Goal: Task Accomplishment & Management: Manage account settings

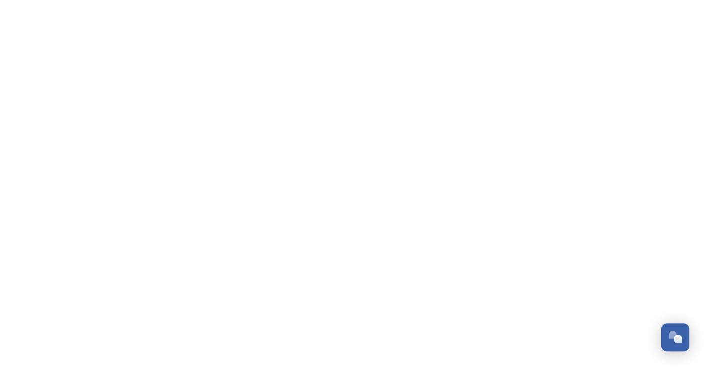
scroll to position [491, 0]
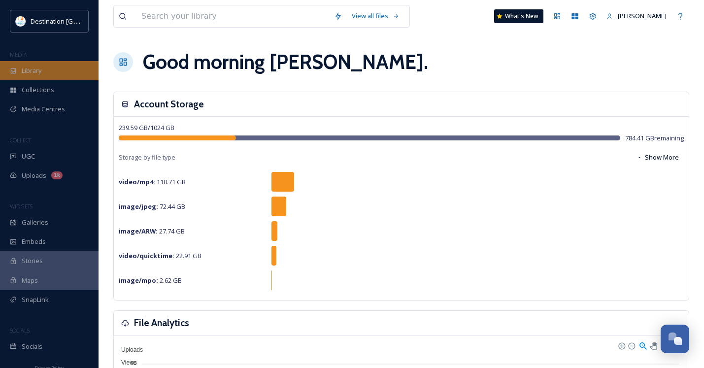
click at [47, 75] on div "Library" at bounding box center [49, 70] width 98 height 19
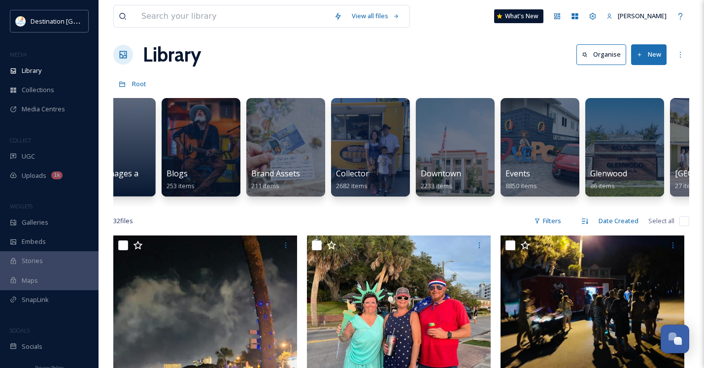
scroll to position [0, 363]
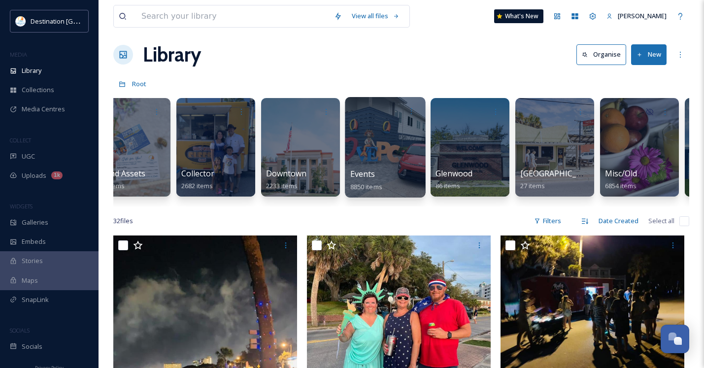
click at [382, 156] on div at bounding box center [385, 147] width 80 height 100
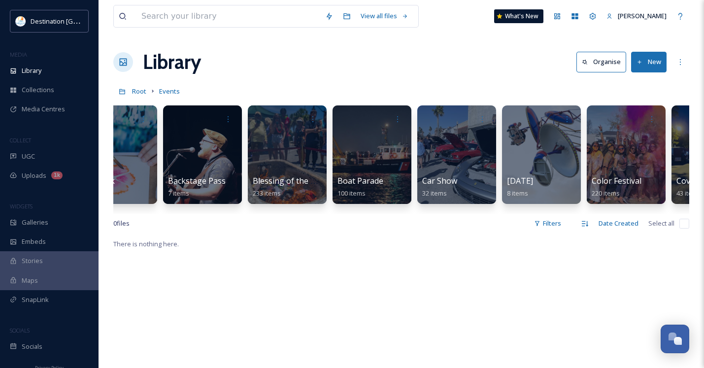
scroll to position [0, 365]
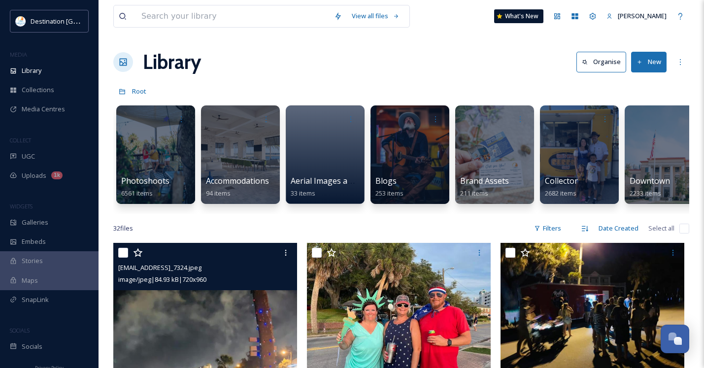
click at [124, 258] on input "checkbox" at bounding box center [123, 253] width 10 height 10
checkbox input "true"
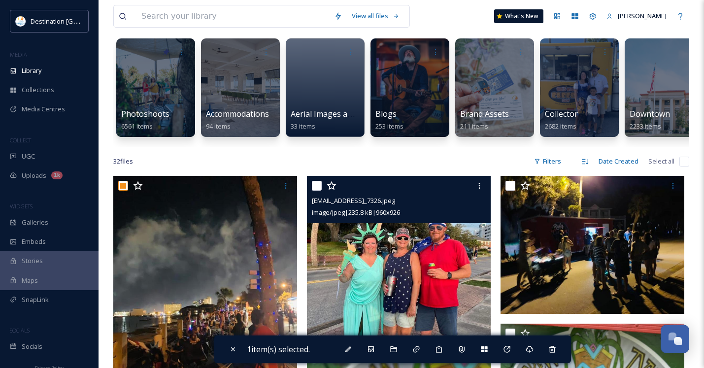
scroll to position [148, 0]
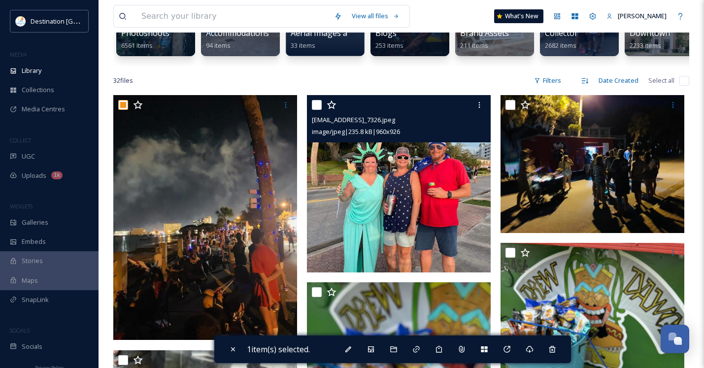
click at [313, 109] on input "checkbox" at bounding box center [317, 105] width 10 height 10
checkbox input "true"
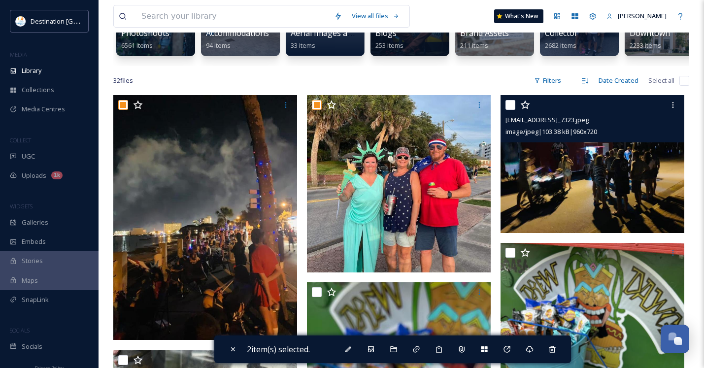
click at [513, 110] on input "checkbox" at bounding box center [510, 105] width 10 height 10
checkbox input "true"
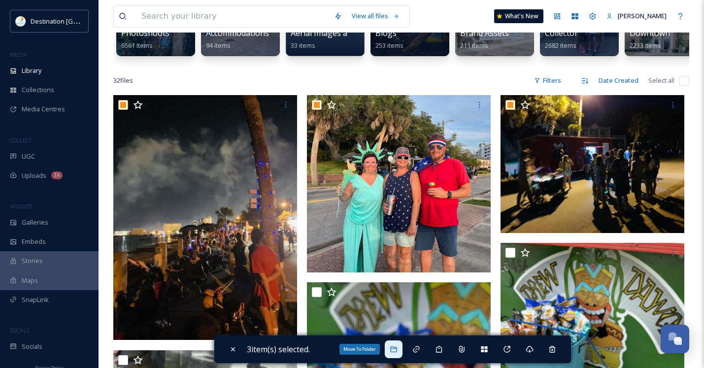
click at [394, 353] on icon at bounding box center [394, 349] width 8 height 8
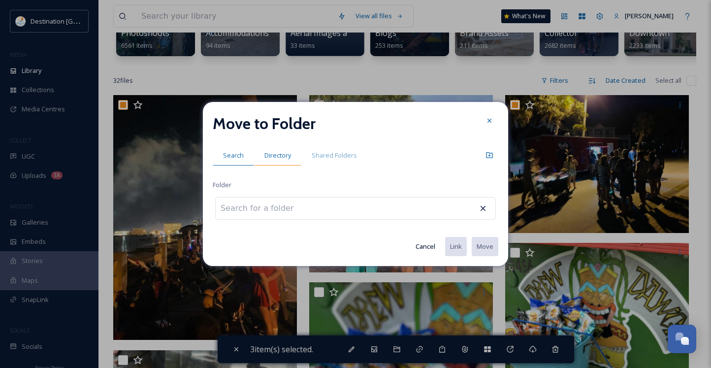
click at [274, 152] on span "Directory" at bounding box center [277, 155] width 27 height 9
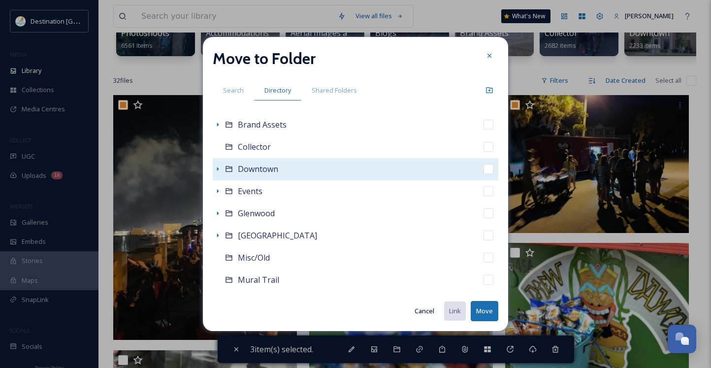
scroll to position [98, 0]
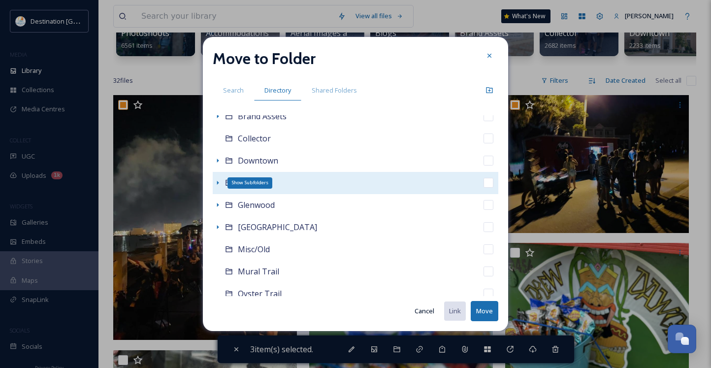
click at [218, 181] on icon at bounding box center [218, 183] width 8 height 8
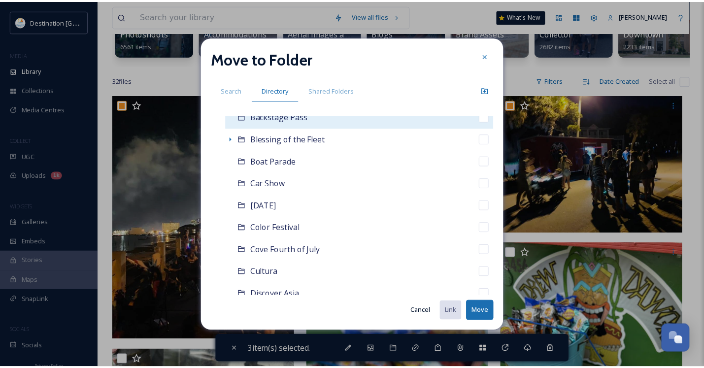
scroll to position [246, 0]
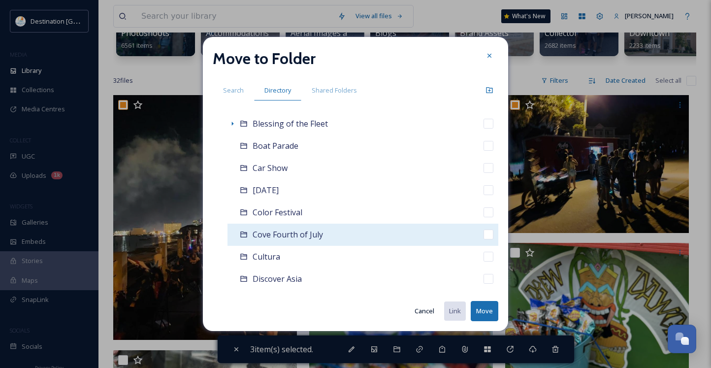
click at [293, 239] on span "Cove Fourth of July" at bounding box center [288, 234] width 70 height 11
checkbox input "false"
checkbox input "true"
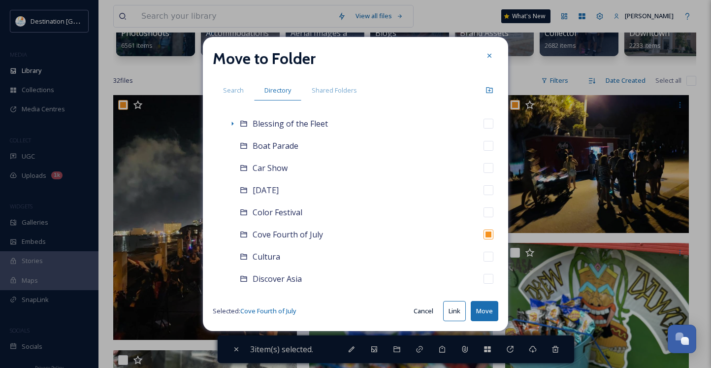
click at [484, 310] on button "Move" at bounding box center [485, 311] width 28 height 20
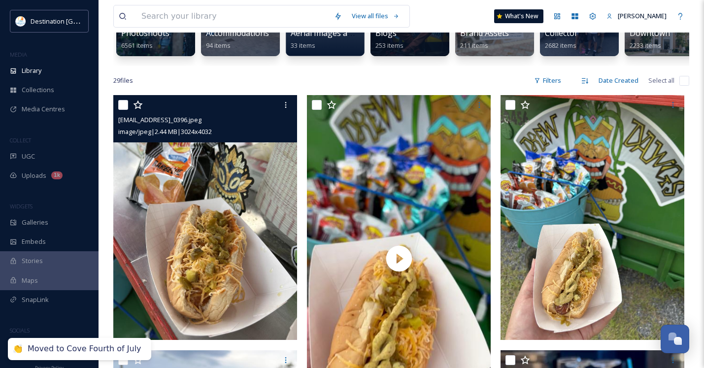
click at [120, 110] on input "checkbox" at bounding box center [123, 105] width 10 height 10
checkbox input "true"
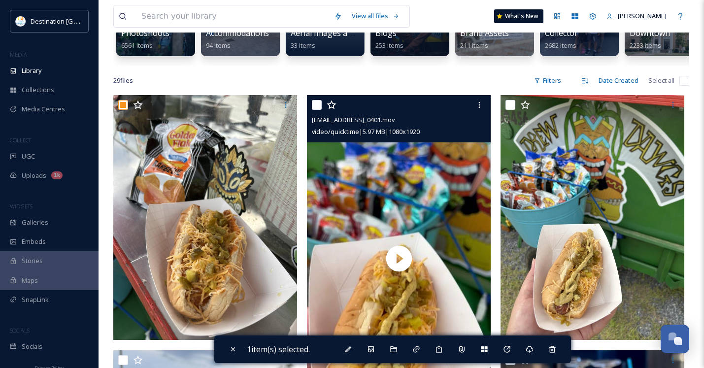
click at [317, 110] on input "checkbox" at bounding box center [317, 105] width 10 height 10
checkbox input "true"
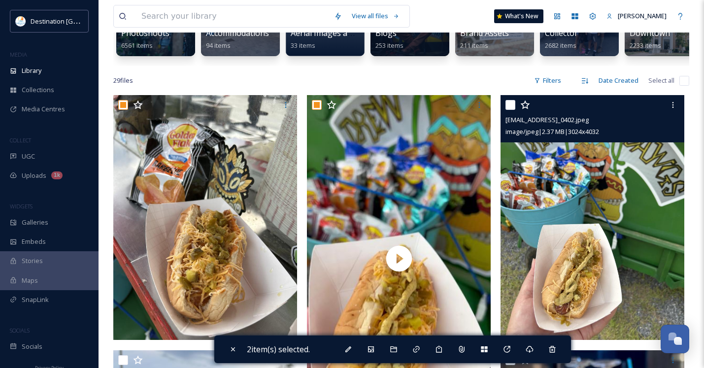
click at [511, 110] on input "checkbox" at bounding box center [510, 105] width 10 height 10
checkbox input "true"
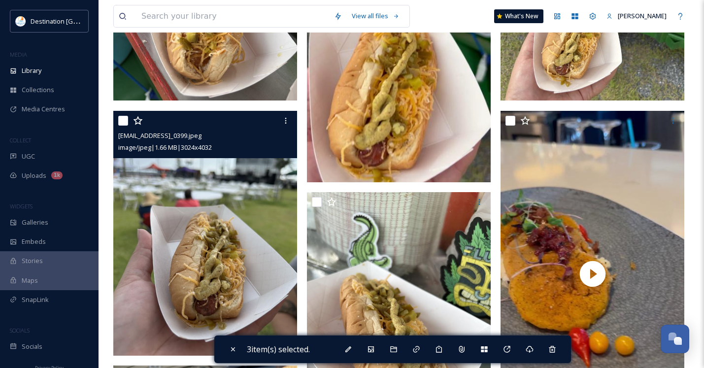
scroll to position [443, 0]
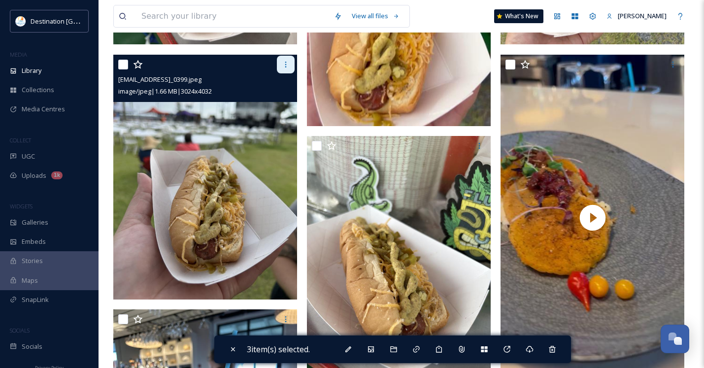
click at [281, 73] on div at bounding box center [286, 65] width 18 height 18
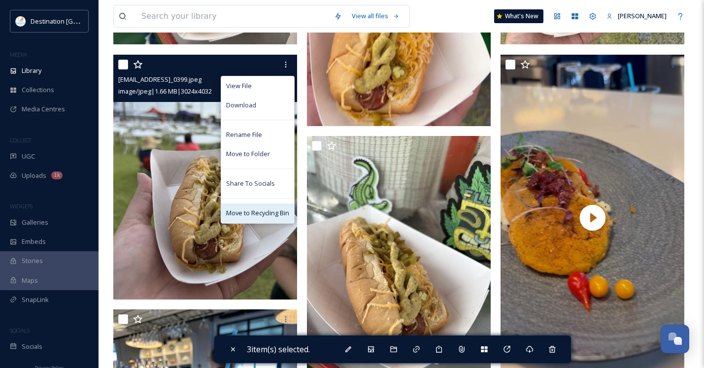
click at [262, 218] on span "Move to Recycling Bin" at bounding box center [257, 212] width 63 height 9
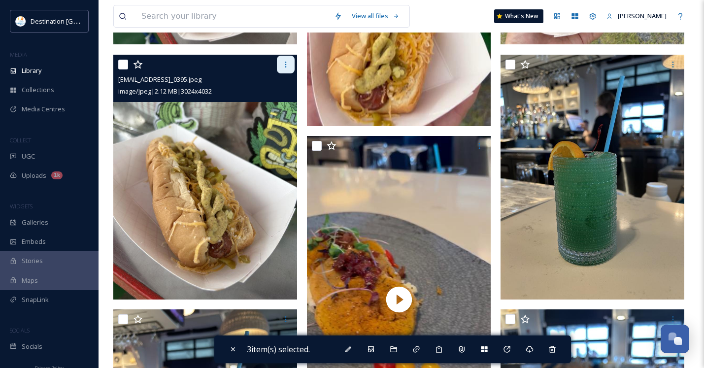
click at [282, 68] on icon at bounding box center [286, 65] width 8 height 8
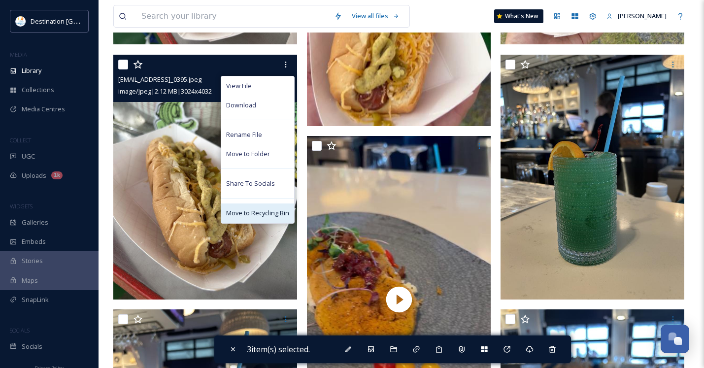
click at [261, 218] on span "Move to Recycling Bin" at bounding box center [257, 212] width 63 height 9
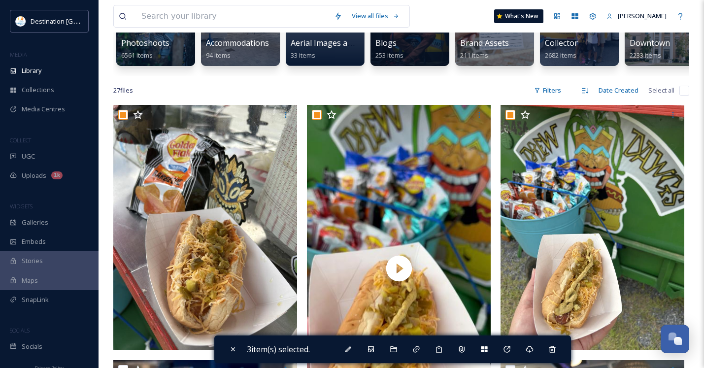
scroll to position [148, 0]
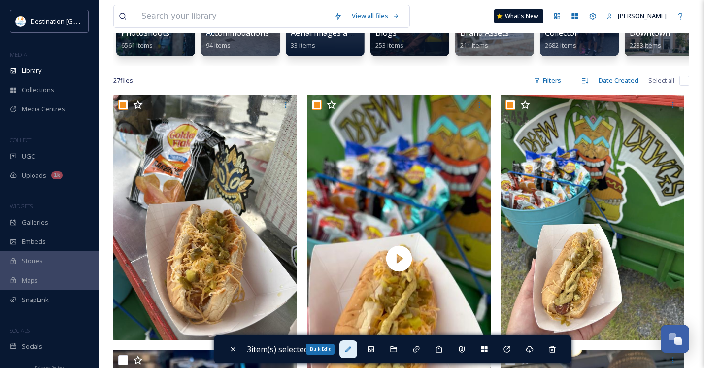
click at [348, 349] on icon at bounding box center [348, 349] width 8 height 8
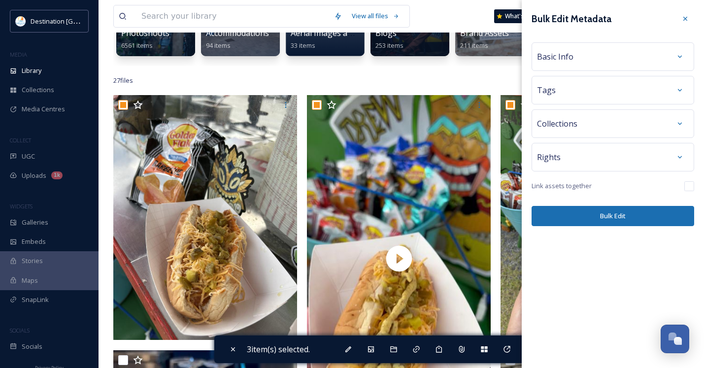
click at [591, 57] on div "Basic Info" at bounding box center [613, 57] width 152 height 18
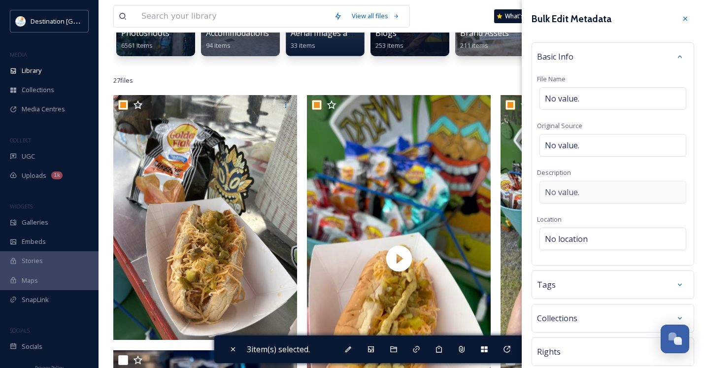
click at [579, 188] on div "No value." at bounding box center [612, 192] width 147 height 23
click at [606, 209] on textarea at bounding box center [613, 222] width 152 height 82
type textarea "[PERSON_NAME]"
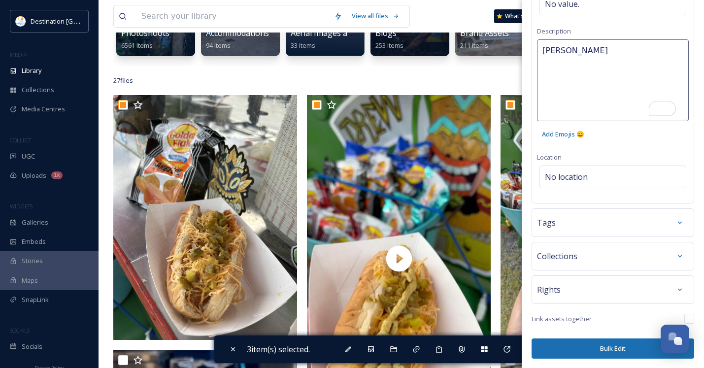
click at [611, 347] on button "Bulk Edit" at bounding box center [612, 348] width 162 height 20
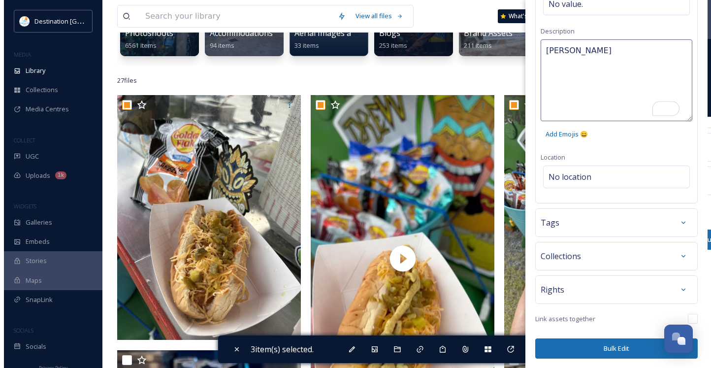
scroll to position [62, 0]
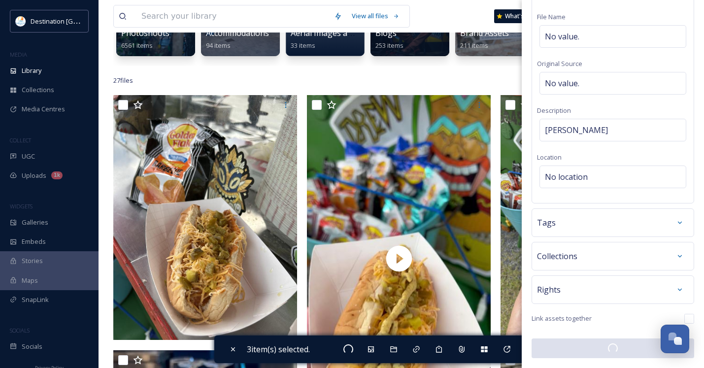
checkbox input "false"
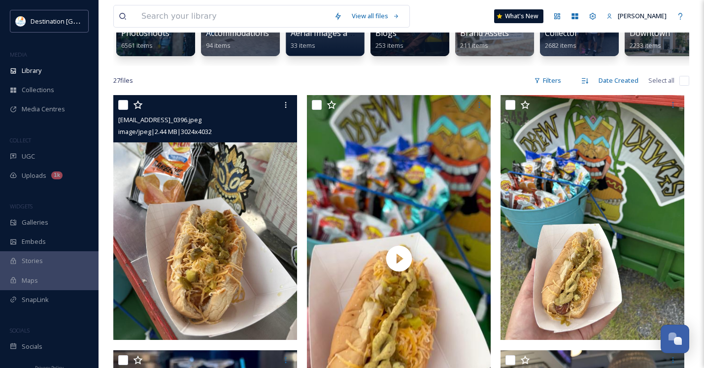
click at [126, 110] on input "checkbox" at bounding box center [123, 105] width 10 height 10
checkbox input "true"
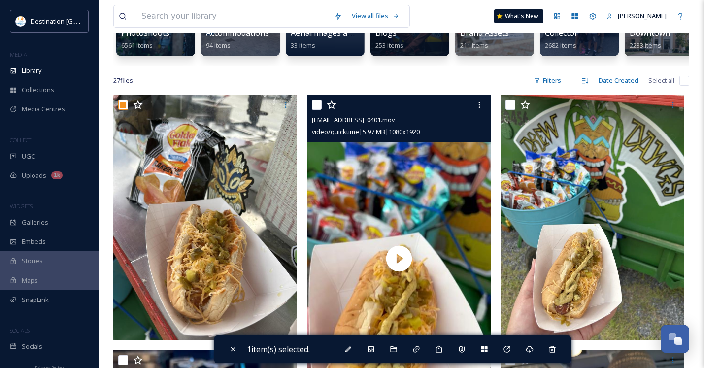
click at [322, 114] on div at bounding box center [400, 105] width 176 height 18
click at [317, 110] on input "checkbox" at bounding box center [317, 105] width 10 height 10
checkbox input "true"
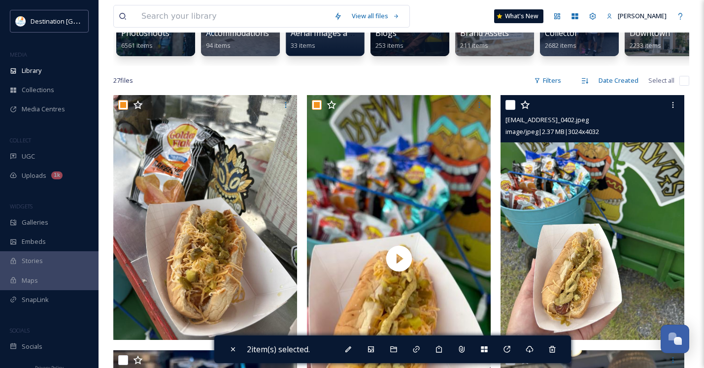
click at [511, 110] on input "checkbox" at bounding box center [510, 105] width 10 height 10
checkbox input "true"
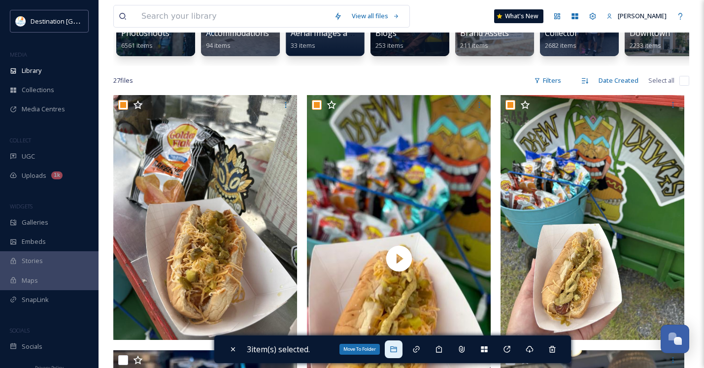
click at [397, 353] on icon at bounding box center [394, 349] width 8 height 8
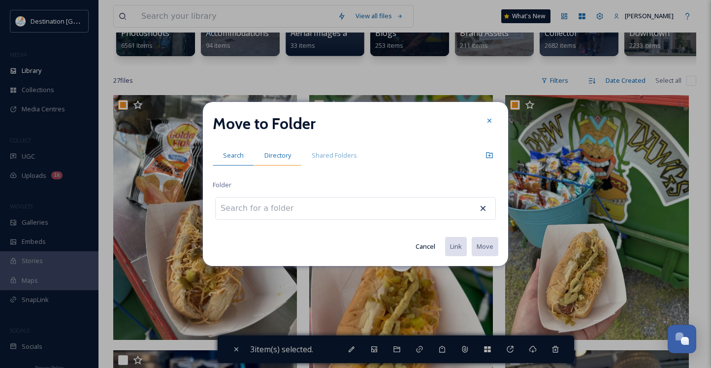
click at [275, 157] on span "Directory" at bounding box center [277, 155] width 27 height 9
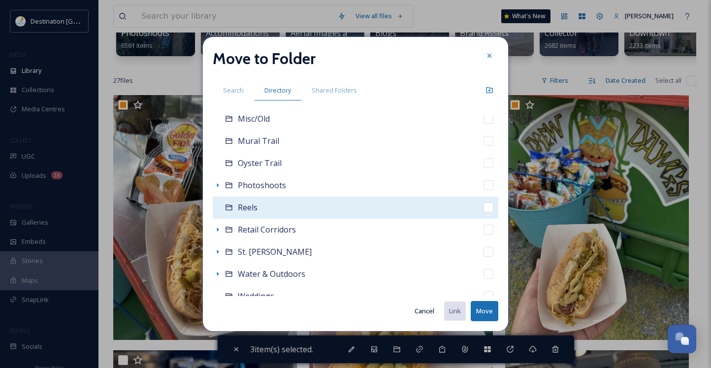
scroll to position [287, 0]
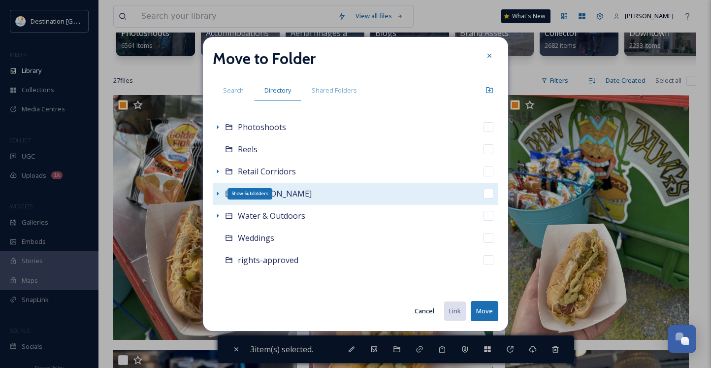
click at [215, 195] on icon at bounding box center [218, 194] width 8 height 8
click at [217, 193] on icon at bounding box center [218, 194] width 2 height 4
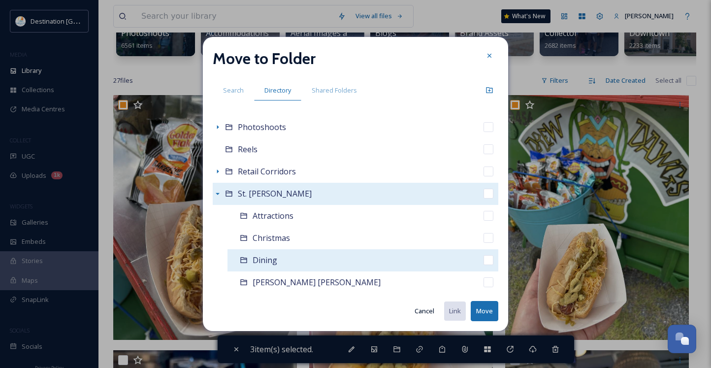
click at [267, 257] on span "Dining" at bounding box center [265, 260] width 25 height 11
checkbox input "false"
checkbox input "true"
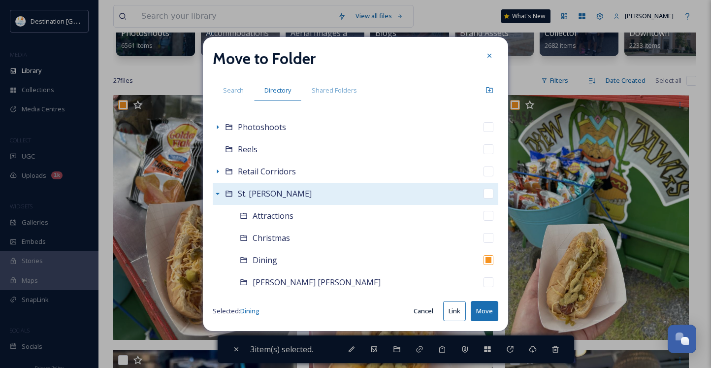
click at [494, 315] on button "Move" at bounding box center [485, 311] width 28 height 20
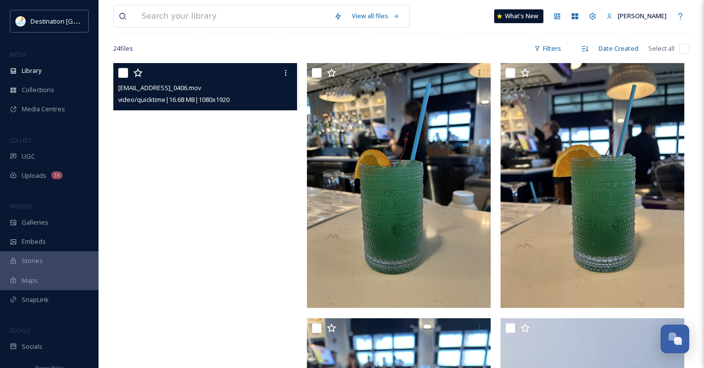
scroll to position [197, 0]
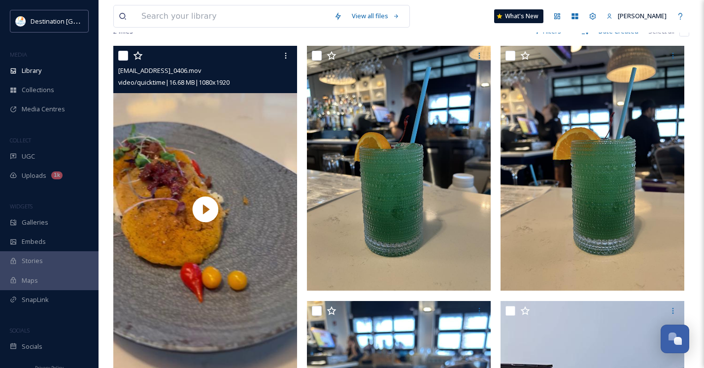
click at [120, 61] on input "checkbox" at bounding box center [123, 56] width 10 height 10
checkbox input "true"
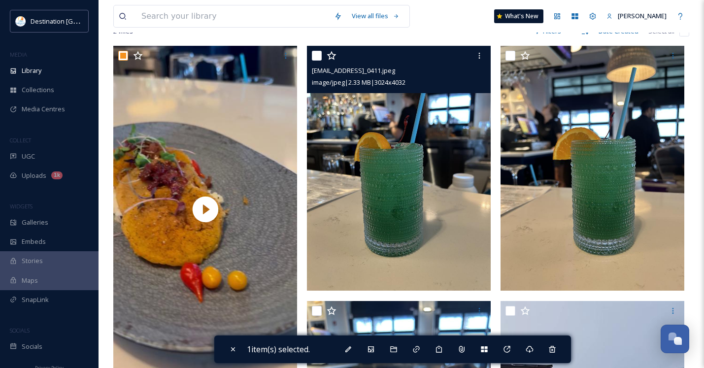
click at [311, 61] on div "[EMAIL_ADDRESS]_0411.jpeg image/jpeg | 2.33 MB | 3024 x 4032" at bounding box center [399, 69] width 184 height 47
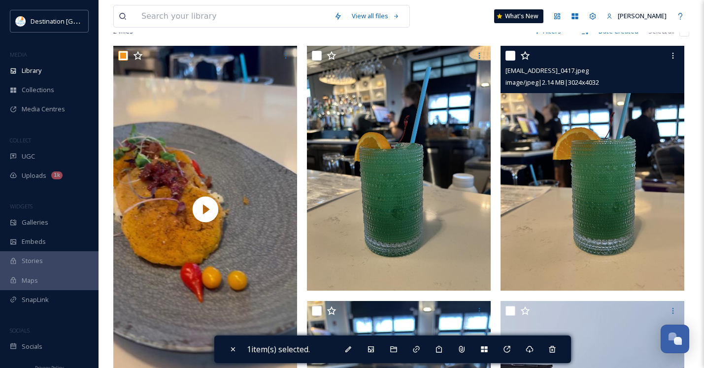
click at [509, 61] on input "checkbox" at bounding box center [510, 56] width 10 height 10
checkbox input "true"
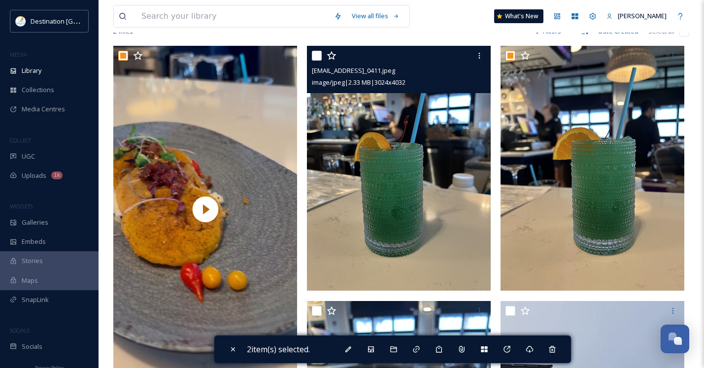
click at [318, 61] on input "checkbox" at bounding box center [317, 56] width 10 height 10
checkbox input "true"
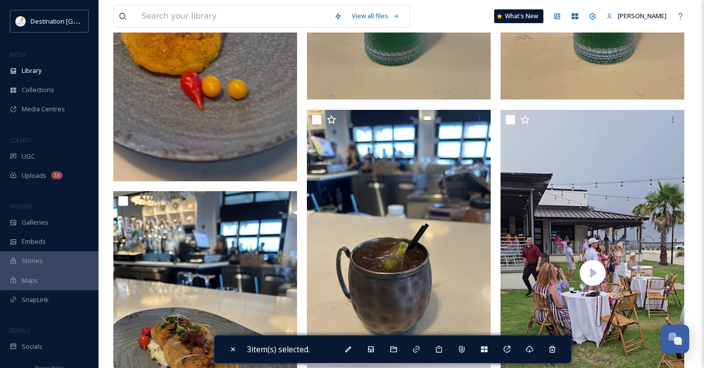
scroll to position [394, 0]
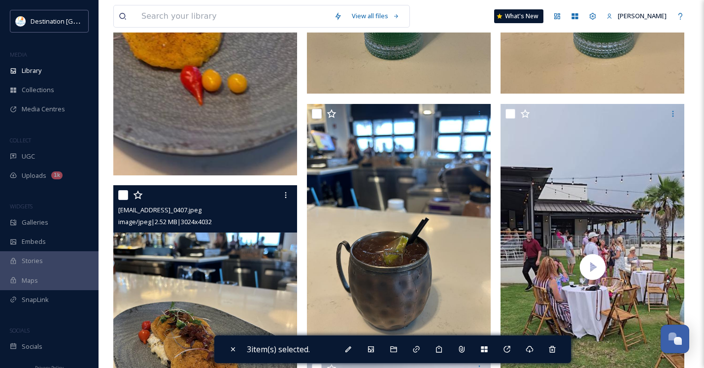
click at [121, 200] on input "checkbox" at bounding box center [123, 195] width 10 height 10
checkbox input "true"
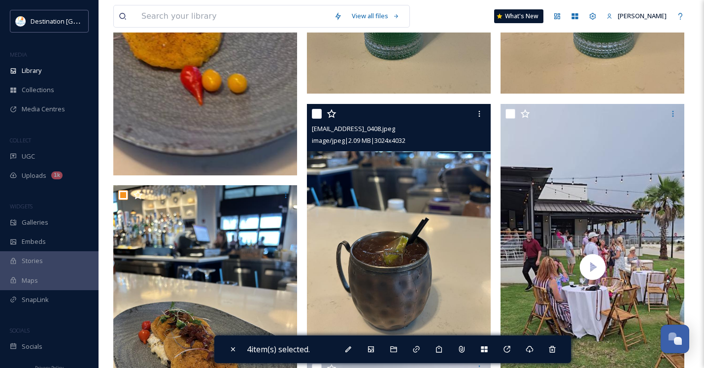
click at [313, 119] on input "checkbox" at bounding box center [317, 114] width 10 height 10
checkbox input "true"
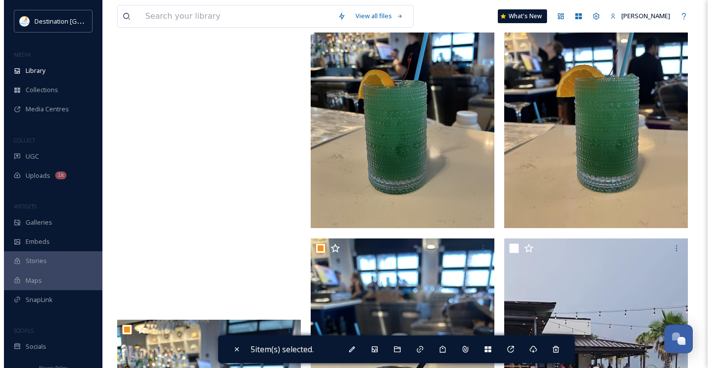
scroll to position [246, 0]
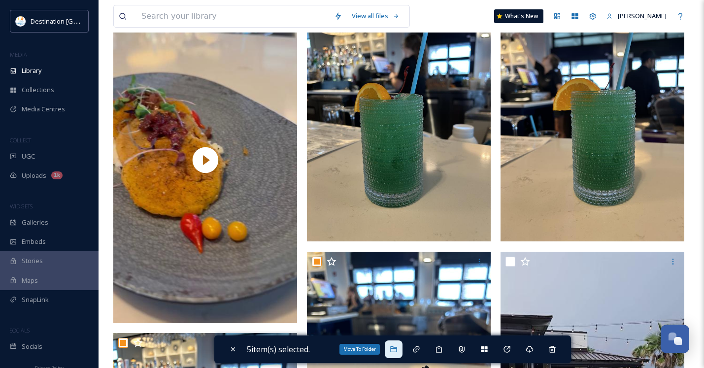
click at [397, 352] on icon at bounding box center [394, 349] width 8 height 8
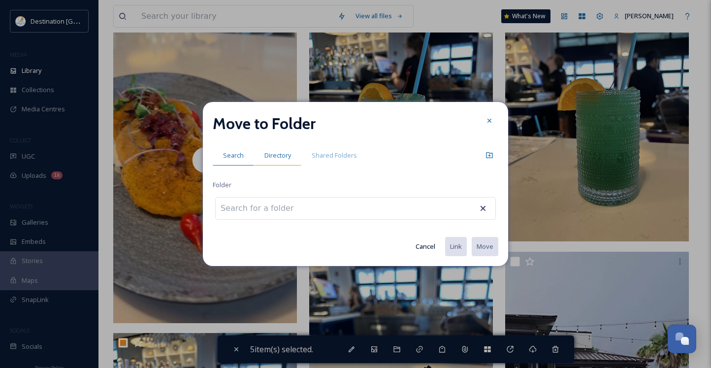
click at [285, 155] on span "Directory" at bounding box center [277, 155] width 27 height 9
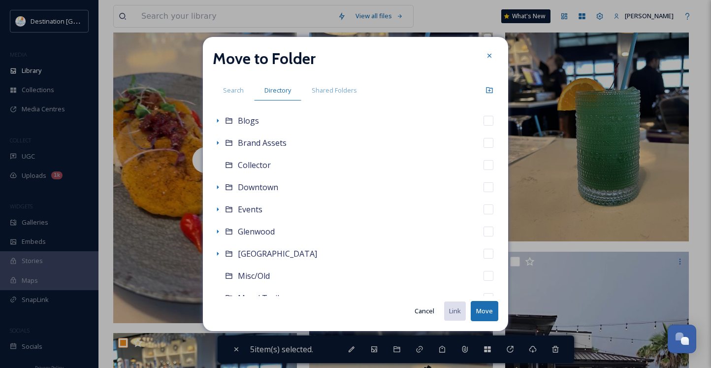
scroll to position [49, 0]
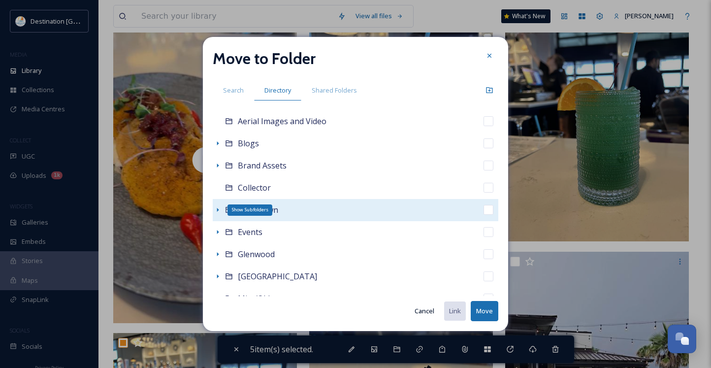
click at [216, 209] on icon at bounding box center [218, 210] width 8 height 8
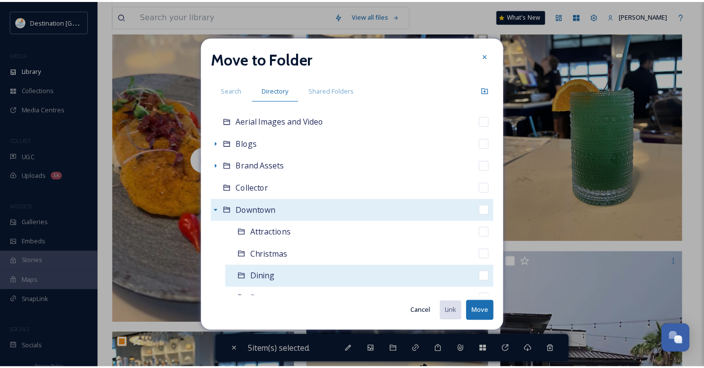
scroll to position [98, 0]
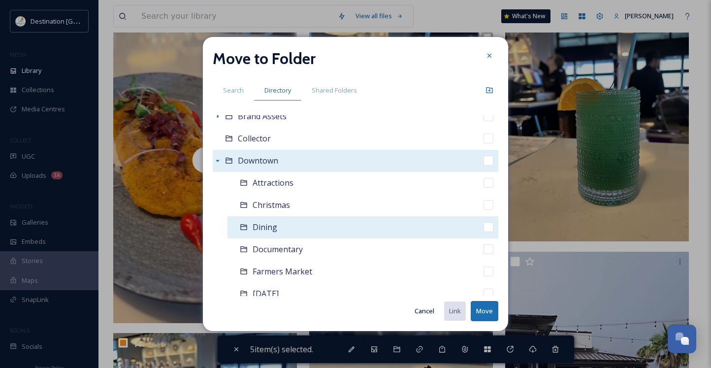
click at [259, 227] on span "Dining" at bounding box center [265, 227] width 25 height 11
checkbox input "false"
checkbox input "true"
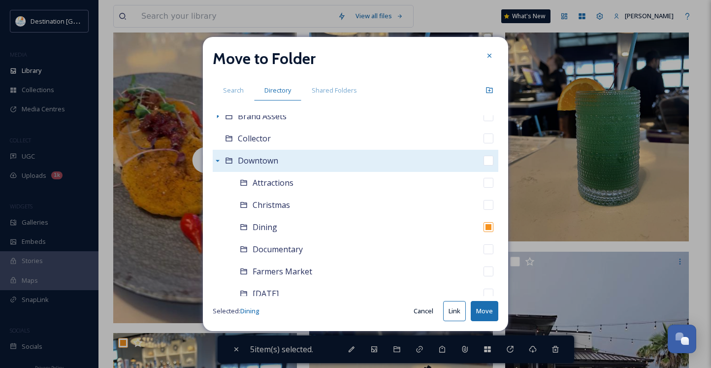
click at [484, 310] on button "Move" at bounding box center [485, 311] width 28 height 20
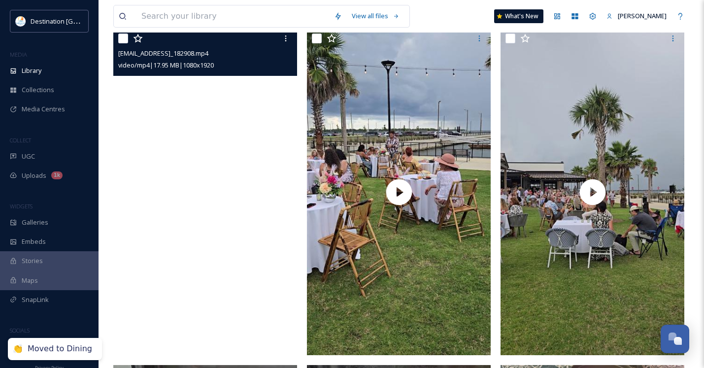
scroll to position [197, 0]
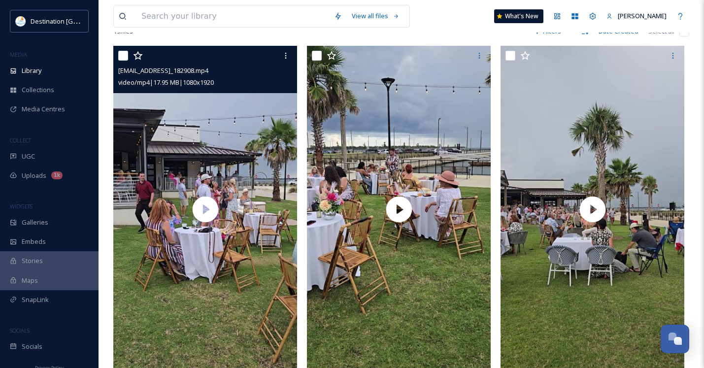
click at [116, 64] on div "[EMAIL_ADDRESS]_182908.mp4 video/mp4 | 17.95 MB | 1080 x 1920" at bounding box center [205, 69] width 184 height 47
click at [122, 61] on input "checkbox" at bounding box center [123, 56] width 10 height 10
checkbox input "true"
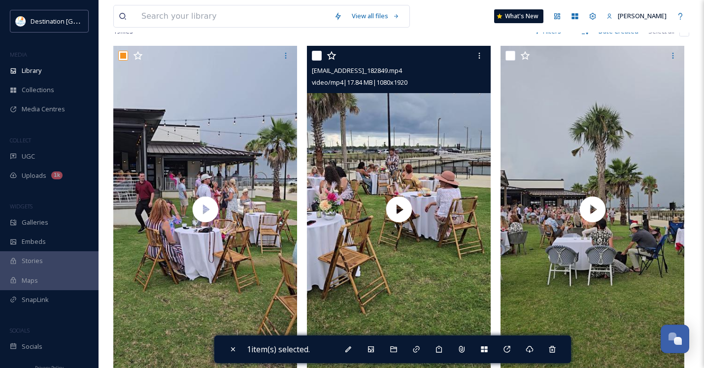
click at [317, 61] on input "checkbox" at bounding box center [317, 56] width 10 height 10
checkbox input "true"
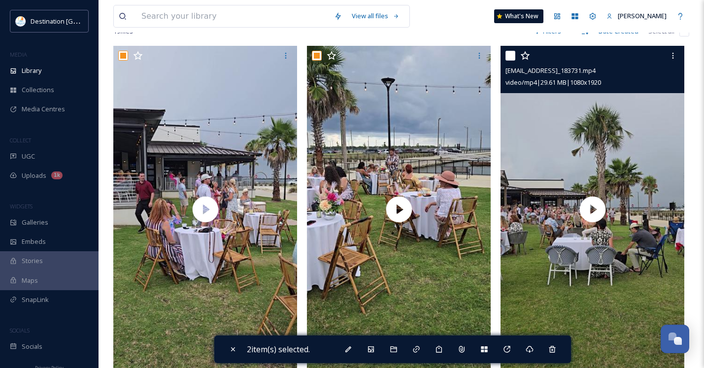
click at [508, 61] on input "checkbox" at bounding box center [510, 56] width 10 height 10
checkbox input "true"
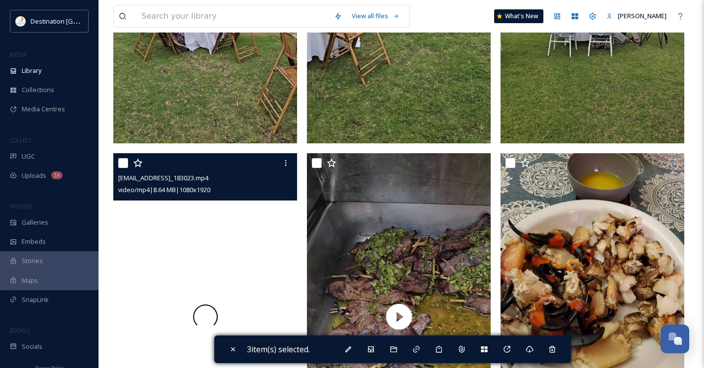
scroll to position [443, 0]
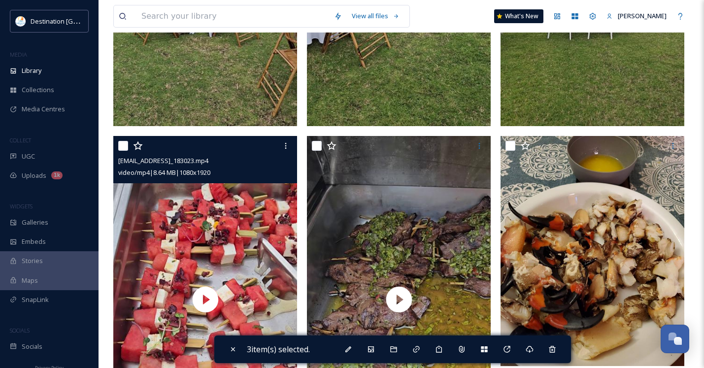
click at [127, 151] on input "checkbox" at bounding box center [123, 146] width 10 height 10
checkbox input "true"
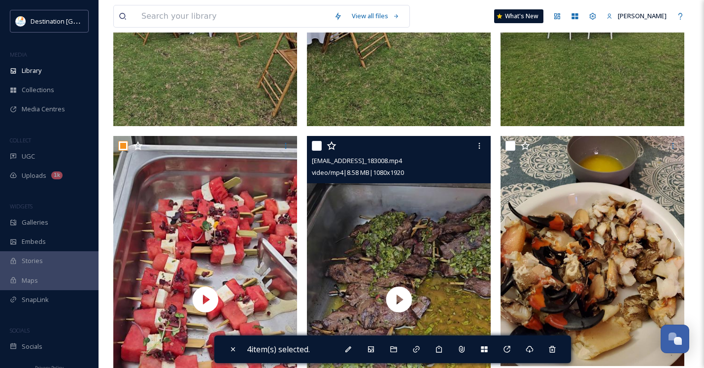
click at [317, 151] on input "checkbox" at bounding box center [317, 146] width 10 height 10
checkbox input "true"
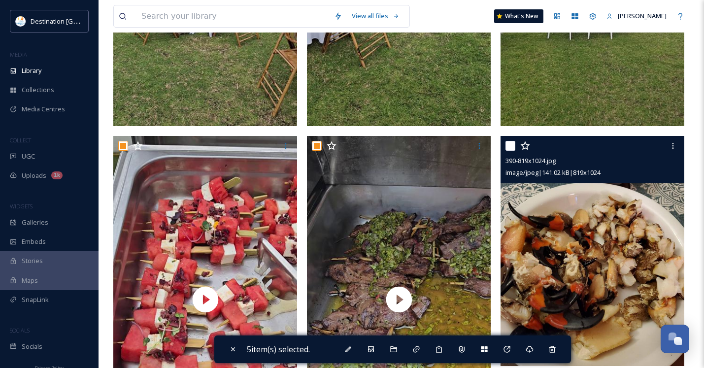
click at [513, 151] on input "checkbox" at bounding box center [510, 146] width 10 height 10
checkbox input "true"
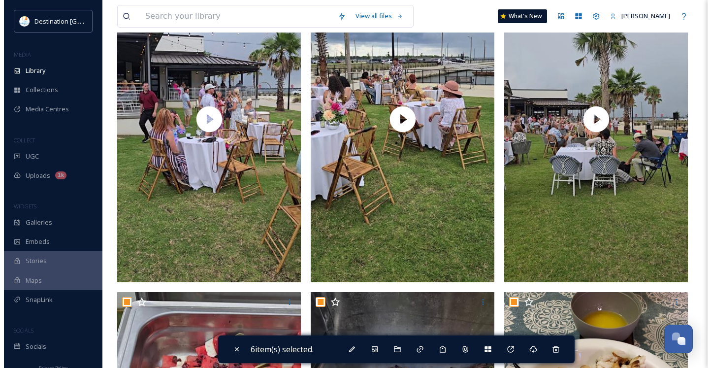
scroll to position [114, 0]
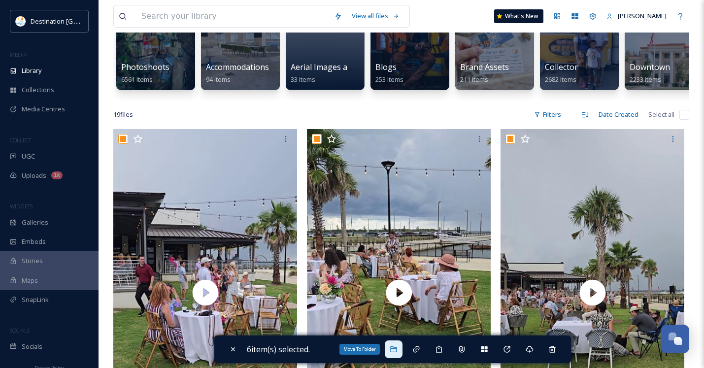
click at [401, 351] on div "Move To Folder" at bounding box center [394, 349] width 18 height 18
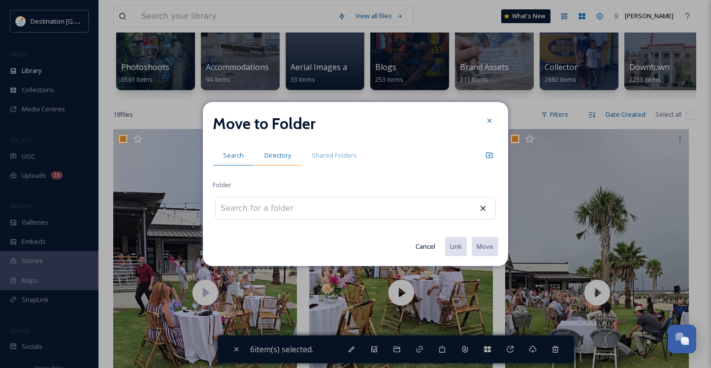
click at [273, 153] on span "Directory" at bounding box center [277, 155] width 27 height 9
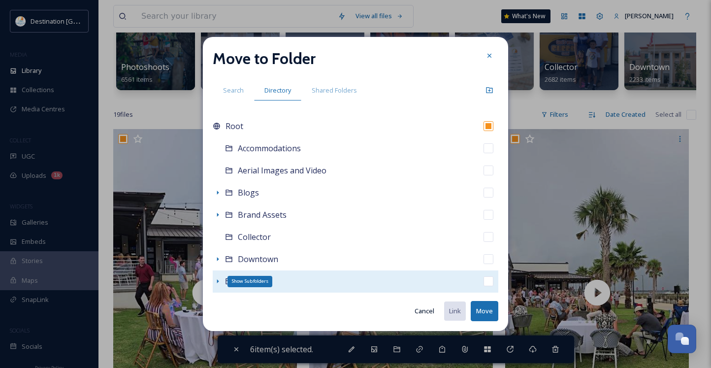
click at [217, 281] on icon at bounding box center [218, 281] width 8 height 8
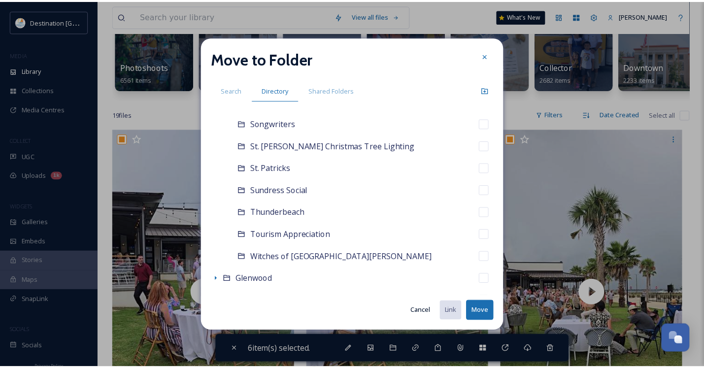
scroll to position [936, 0]
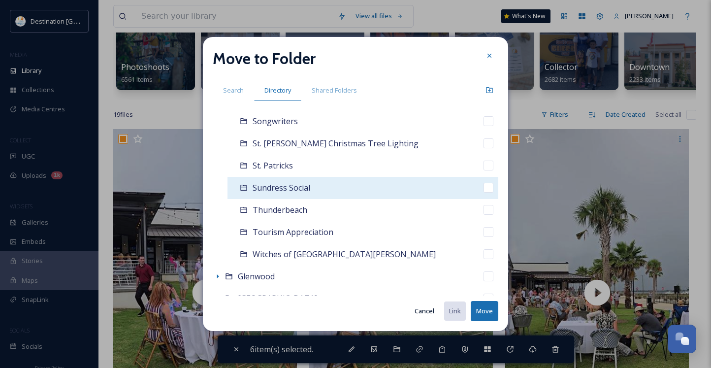
click at [242, 189] on icon at bounding box center [244, 188] width 8 height 8
checkbox input "false"
checkbox input "true"
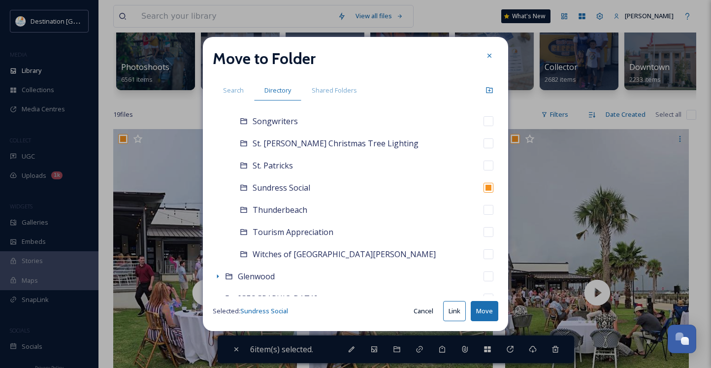
click at [486, 312] on button "Move" at bounding box center [485, 311] width 28 height 20
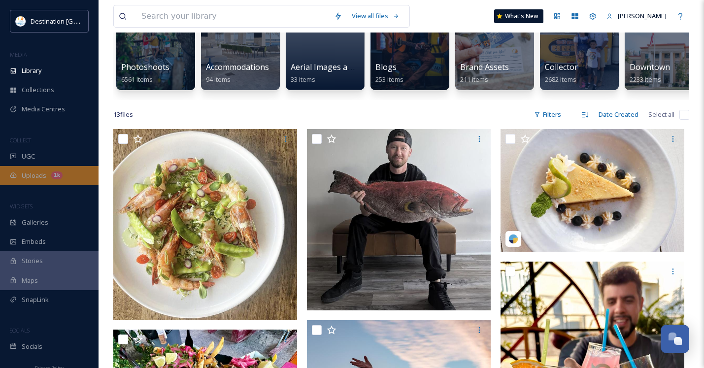
click at [33, 176] on span "Uploads" at bounding box center [34, 175] width 25 height 9
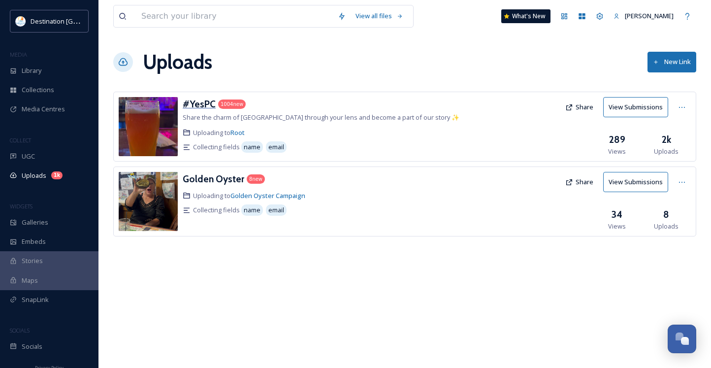
click at [195, 102] on h3 "#YesPC" at bounding box center [199, 104] width 33 height 12
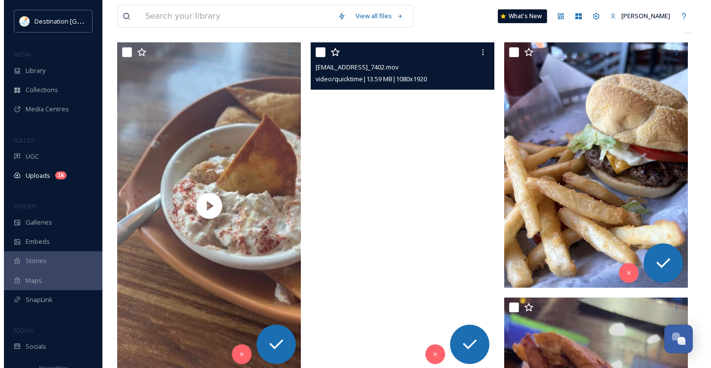
scroll to position [148, 0]
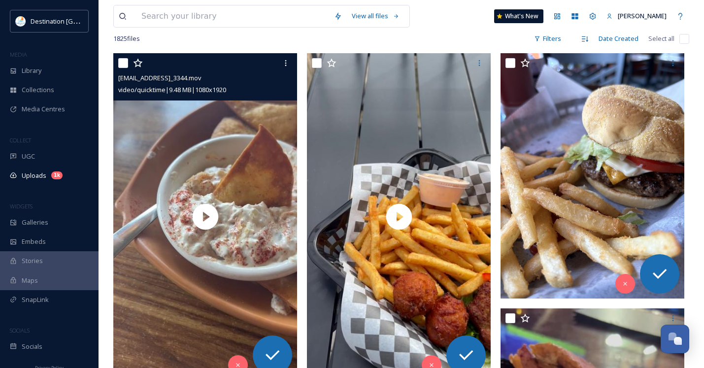
click at [119, 65] on input "checkbox" at bounding box center [123, 63] width 10 height 10
checkbox input "true"
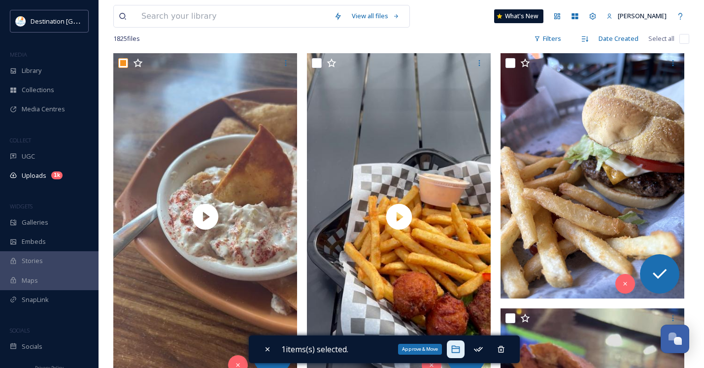
click at [455, 351] on icon at bounding box center [456, 349] width 10 height 10
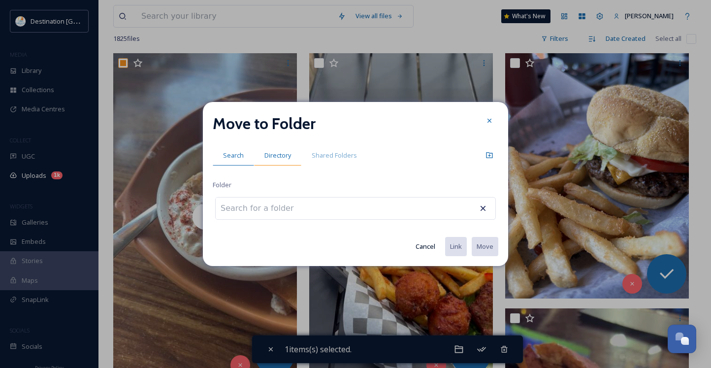
click at [271, 158] on span "Directory" at bounding box center [277, 155] width 27 height 9
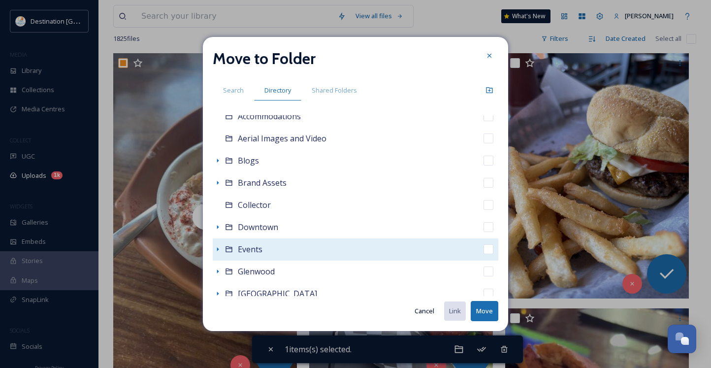
scroll to position [49, 0]
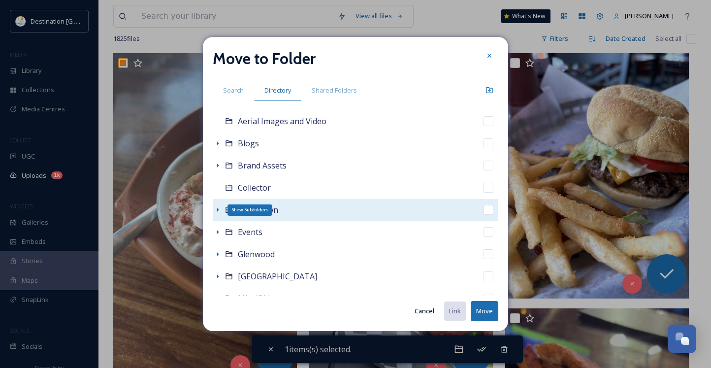
click at [221, 209] on icon at bounding box center [218, 210] width 8 height 8
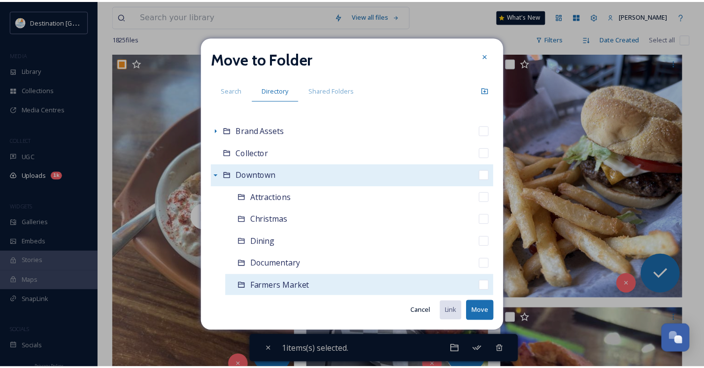
scroll to position [98, 0]
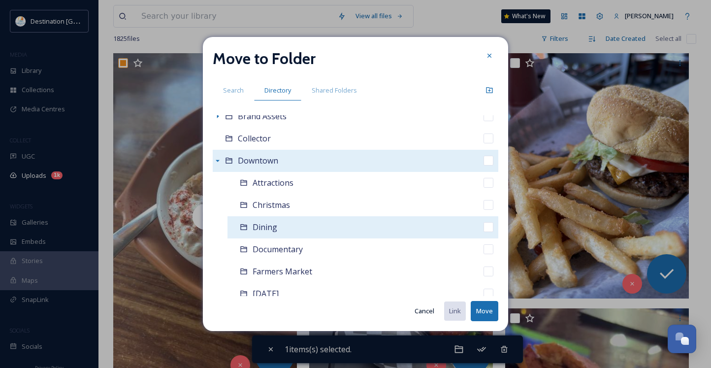
click at [259, 227] on span "Dining" at bounding box center [265, 227] width 25 height 11
checkbox input "false"
checkbox input "true"
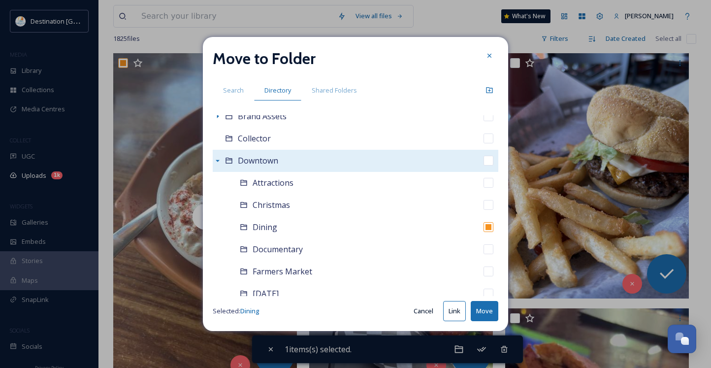
click at [484, 312] on button "Move" at bounding box center [485, 311] width 28 height 20
checkbox input "false"
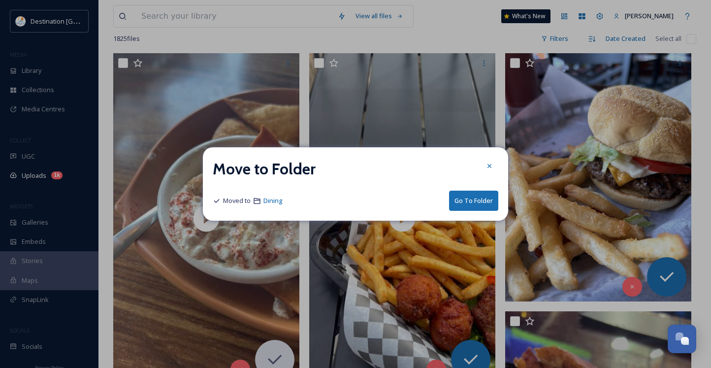
drag, startPoint x: 487, startPoint y: 167, endPoint x: 475, endPoint y: 144, distance: 26.0
click at [487, 167] on icon at bounding box center [490, 166] width 8 height 8
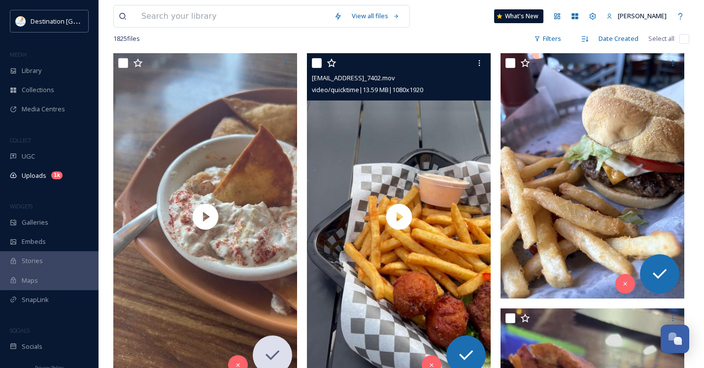
drag, startPoint x: 312, startPoint y: 63, endPoint x: 335, endPoint y: 62, distance: 23.7
click at [312, 63] on input "checkbox" at bounding box center [317, 63] width 10 height 10
checkbox input "true"
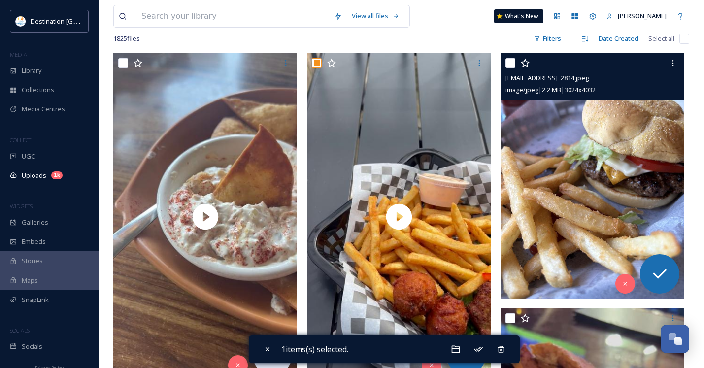
click at [507, 65] on input "checkbox" at bounding box center [510, 63] width 10 height 10
checkbox input "true"
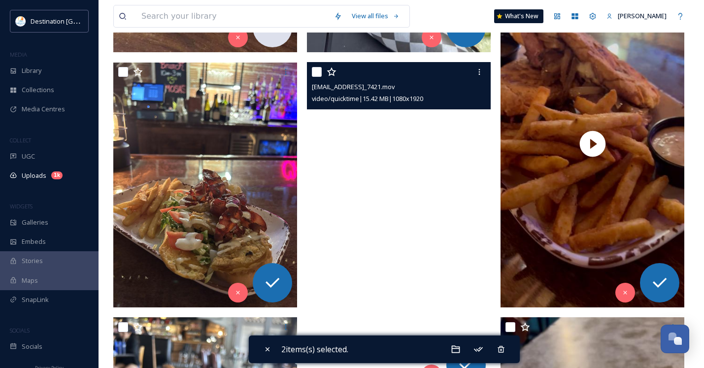
scroll to position [492, 0]
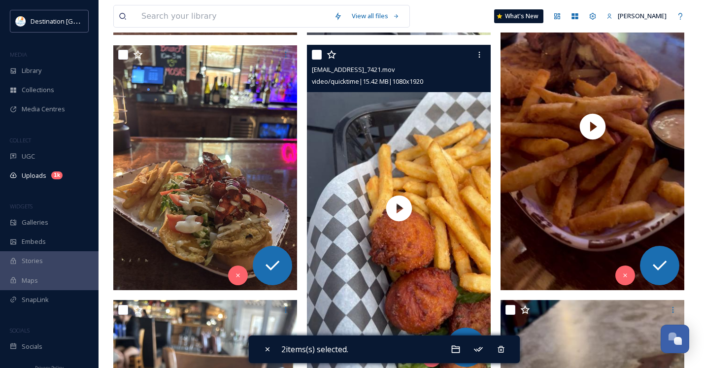
click at [314, 50] on input "checkbox" at bounding box center [317, 55] width 10 height 10
checkbox input "true"
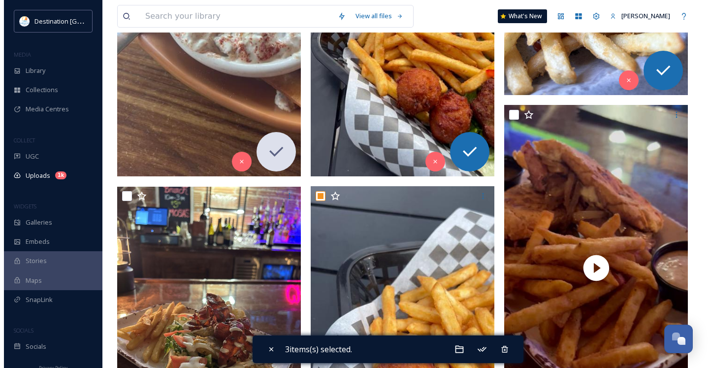
scroll to position [345, 0]
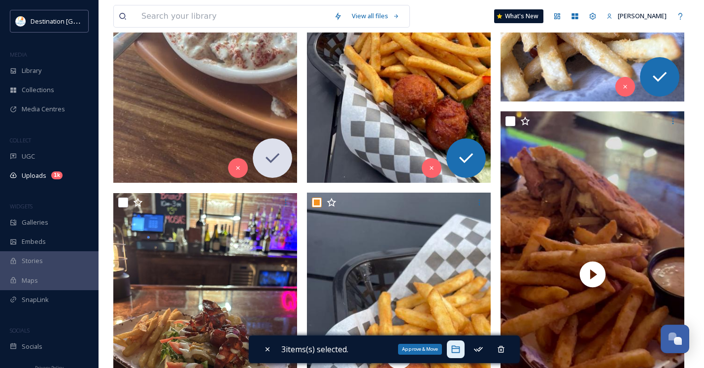
click at [454, 344] on icon at bounding box center [456, 349] width 10 height 10
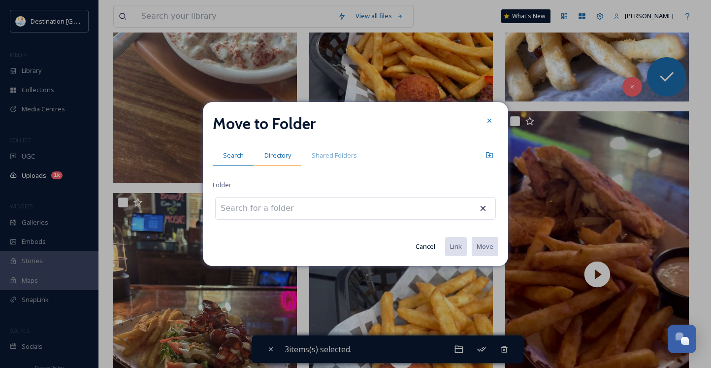
click at [292, 152] on div "Directory" at bounding box center [277, 155] width 47 height 20
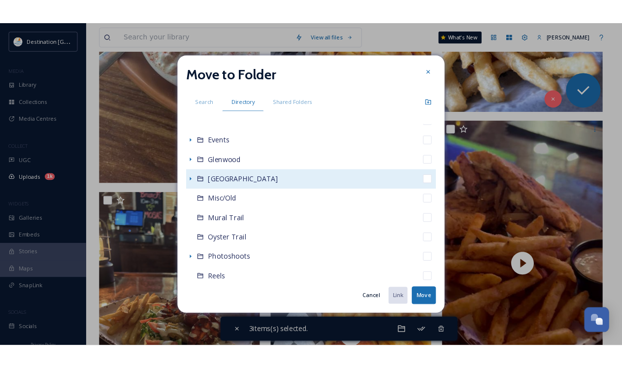
scroll to position [98, 0]
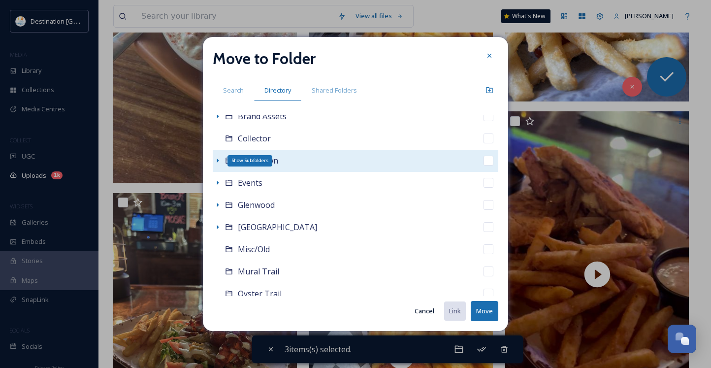
click at [214, 162] on icon at bounding box center [218, 161] width 8 height 8
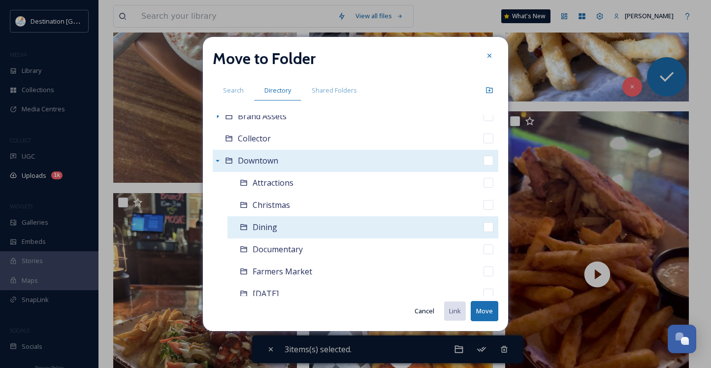
click at [262, 234] on div "Dining" at bounding box center [362, 227] width 271 height 22
checkbox input "false"
checkbox input "true"
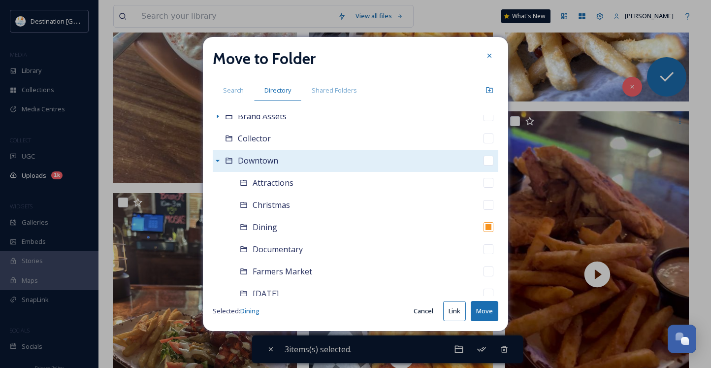
click at [495, 315] on button "Move" at bounding box center [485, 311] width 28 height 20
checkbox input "false"
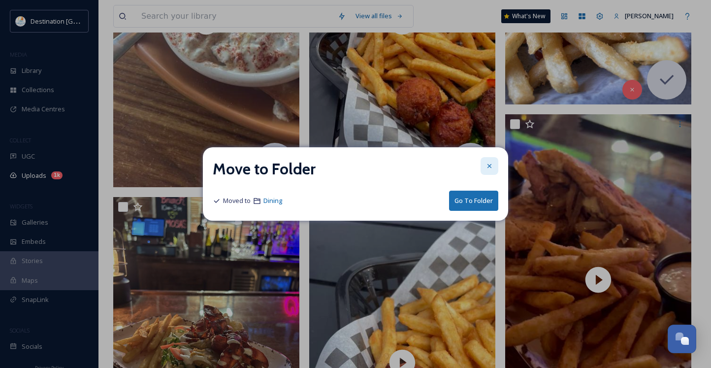
click at [493, 166] on icon at bounding box center [490, 166] width 8 height 8
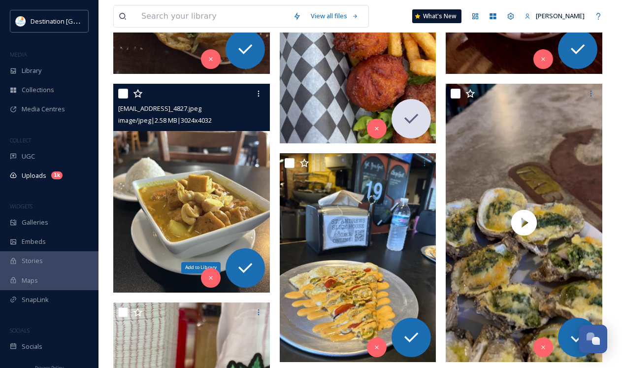
scroll to position [443, 0]
